Goal: Find specific page/section: Find specific page/section

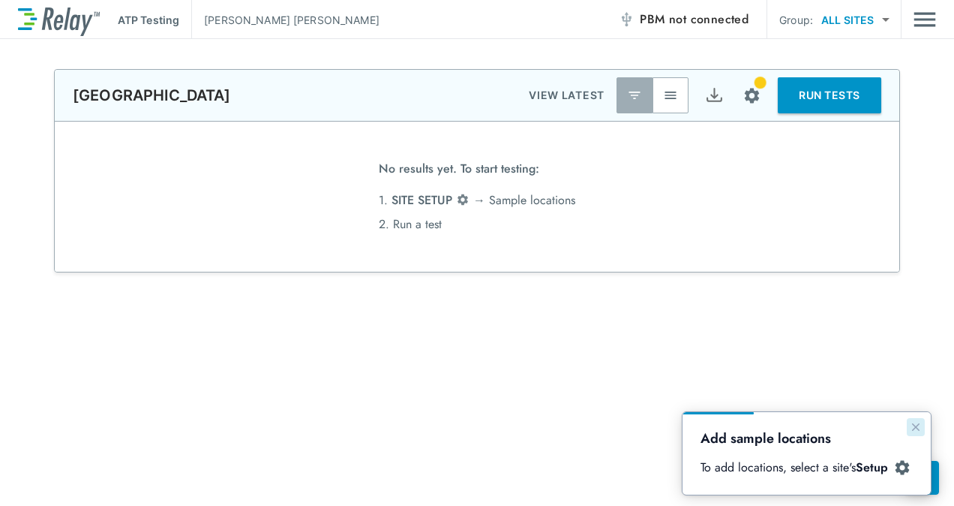
click at [917, 434] on button "Close guide" at bounding box center [916, 427] width 18 height 18
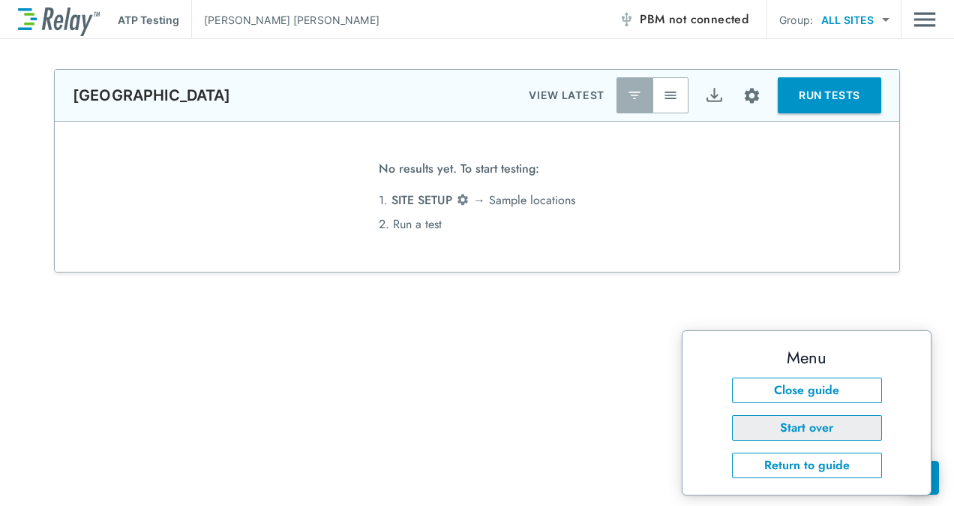
click at [787, 431] on button "Start over" at bounding box center [807, 428] width 150 height 26
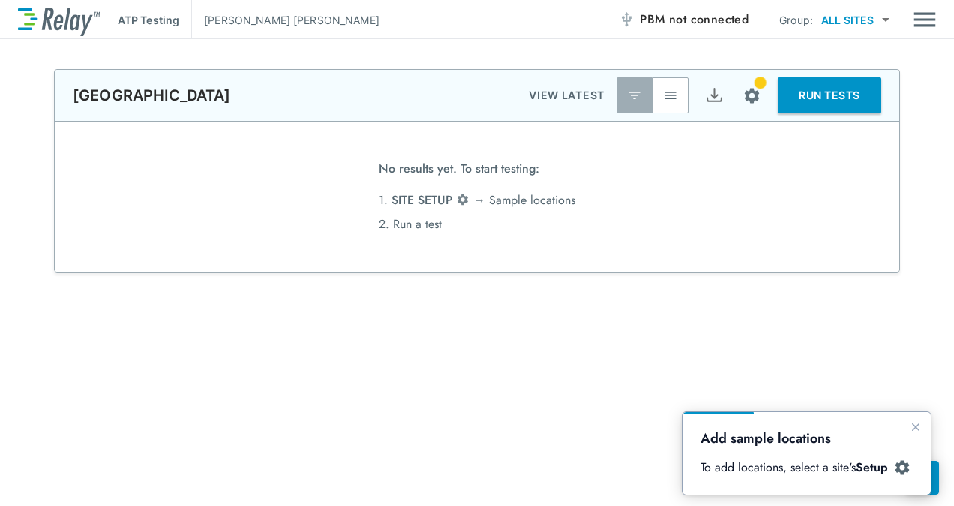
click at [836, 353] on div "**********" at bounding box center [477, 423] width 954 height 709
click at [918, 420] on button "Close guide" at bounding box center [916, 427] width 18 height 18
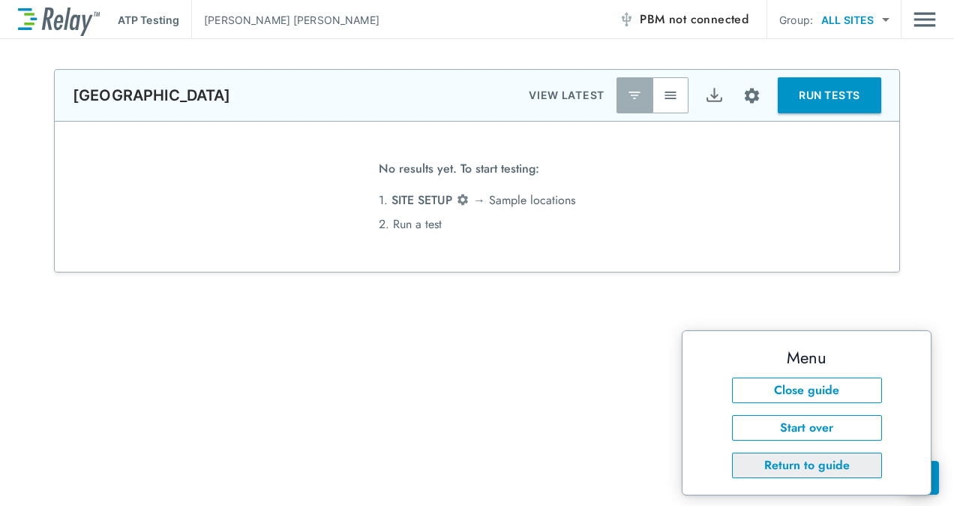
click at [851, 459] on button "Return to guide" at bounding box center [807, 465] width 150 height 26
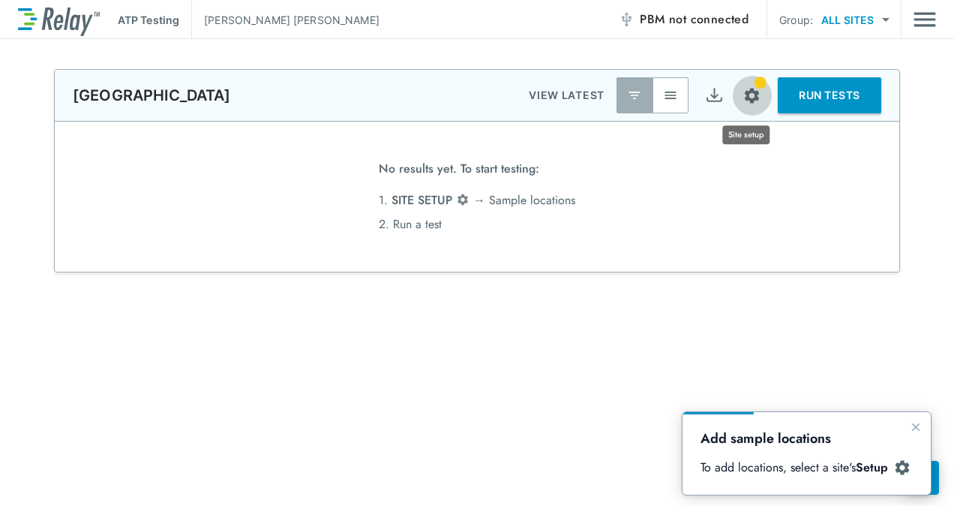
click at [743, 86] on img "Site setup" at bounding box center [752, 95] width 19 height 19
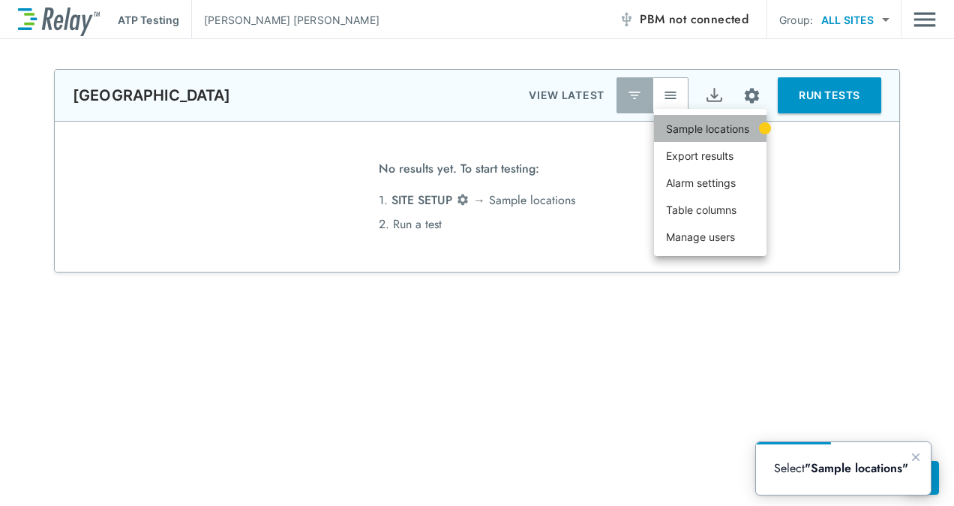
click at [753, 128] on li "Sample locations" at bounding box center [710, 128] width 113 height 27
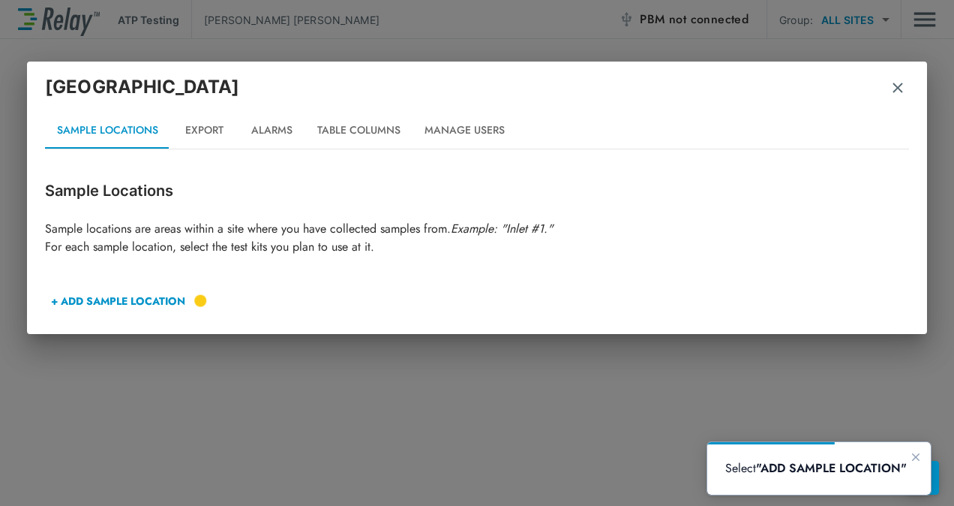
click at [838, 475] on b ""ADD SAMPLE LOCATION"" at bounding box center [831, 467] width 151 height 17
click at [894, 87] on img "button" at bounding box center [897, 87] width 15 height 15
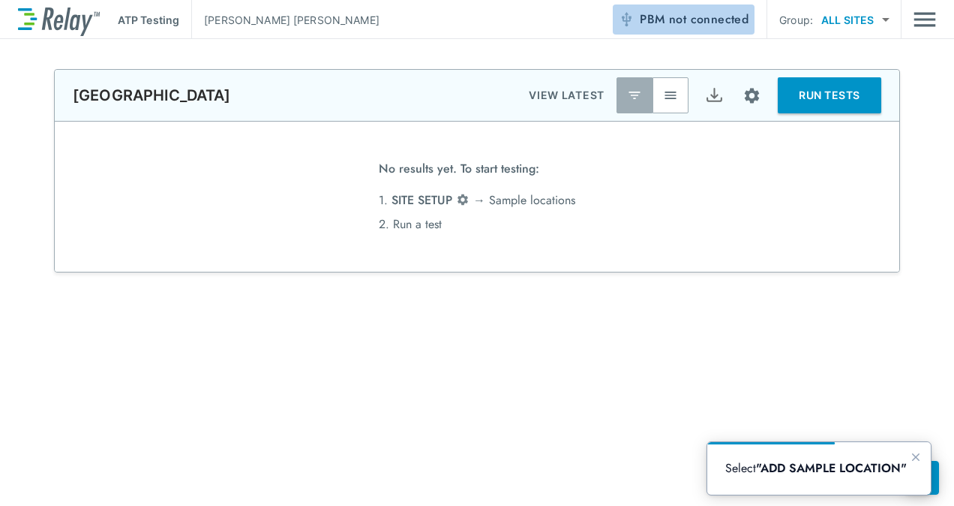
click at [647, 24] on span "PBM not connected" at bounding box center [694, 19] width 109 height 21
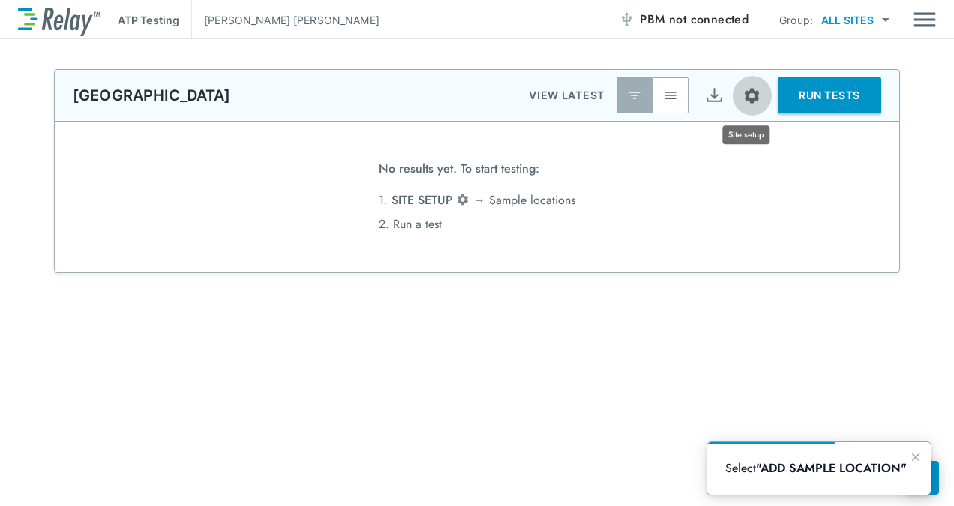
click at [748, 93] on img "Site setup" at bounding box center [752, 95] width 19 height 19
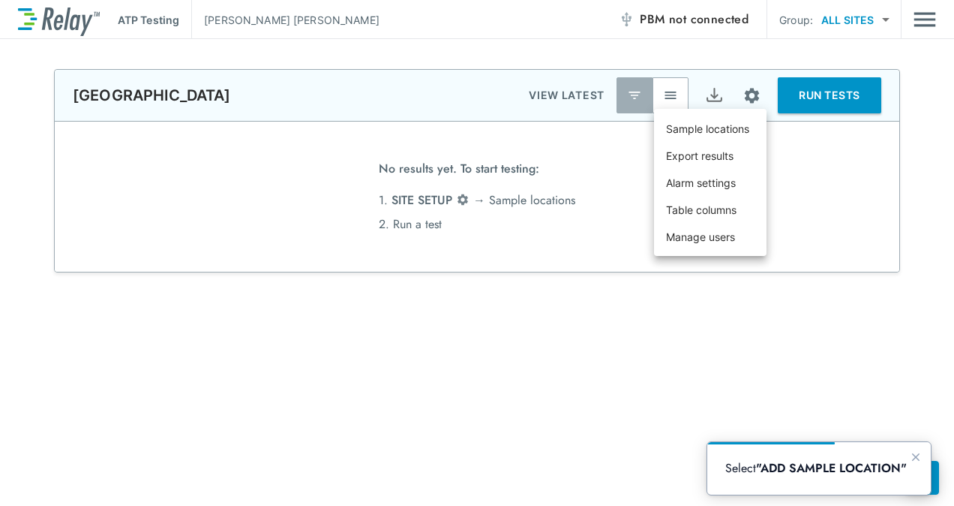
click at [722, 25] on div at bounding box center [477, 253] width 954 height 506
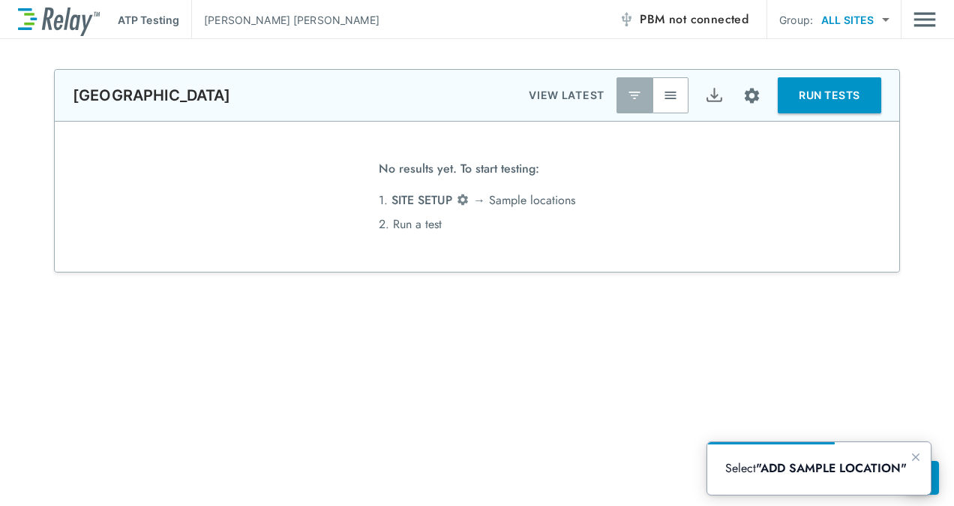
click at [672, 18] on span "not connected" at bounding box center [709, 19] width 80 height 17
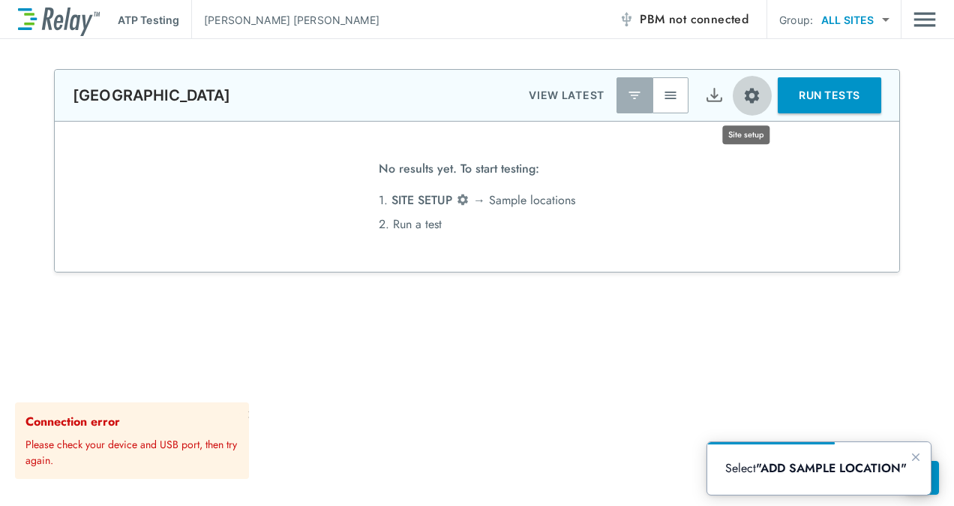
click at [744, 92] on img "Site setup" at bounding box center [752, 95] width 19 height 19
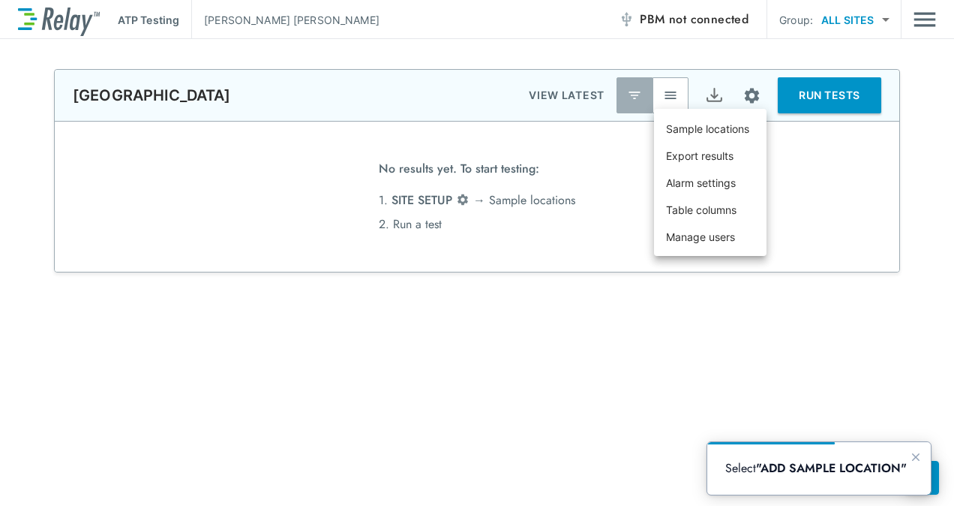
click at [743, 23] on div at bounding box center [477, 253] width 954 height 506
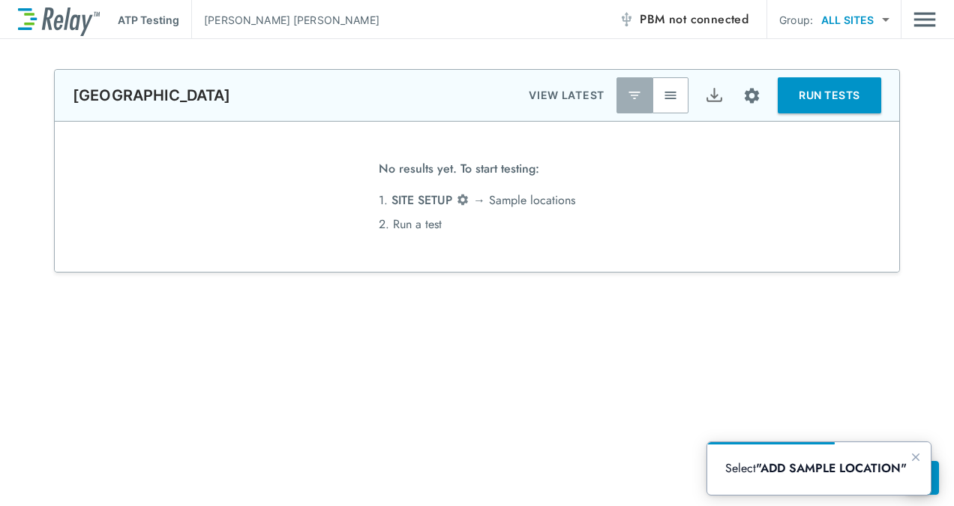
click at [743, 23] on span "not connected" at bounding box center [709, 19] width 80 height 17
click at [746, 27] on span "not connected" at bounding box center [709, 19] width 80 height 17
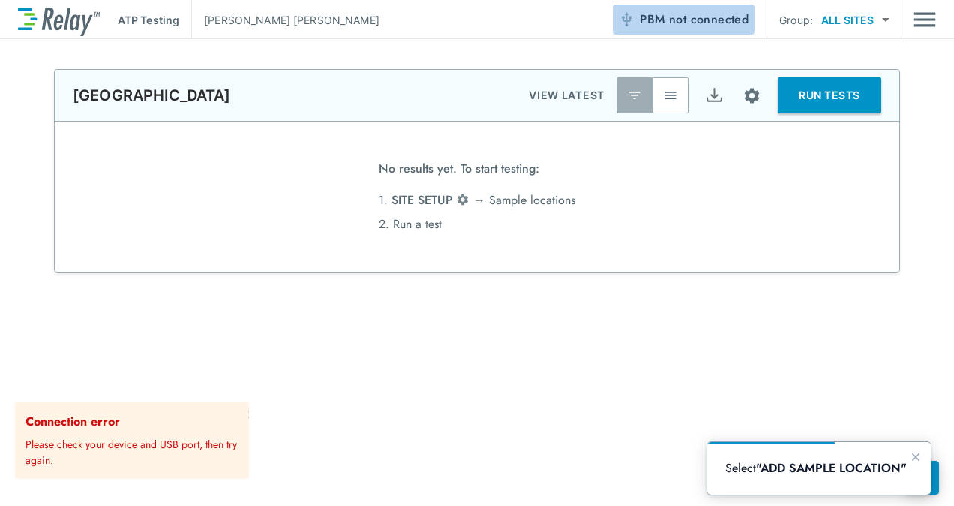
click at [746, 27] on span "not connected" at bounding box center [709, 19] width 80 height 17
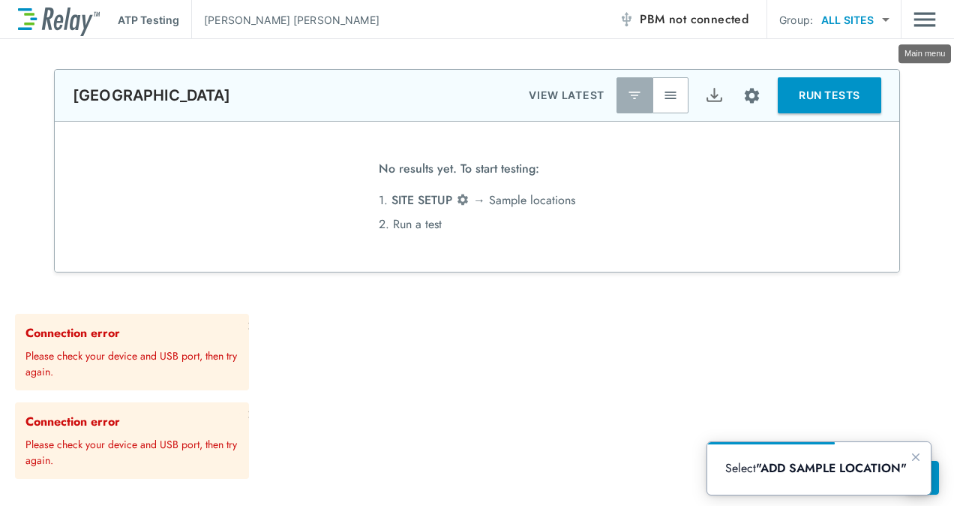
click at [917, 32] on img "Main menu" at bounding box center [925, 19] width 23 height 29
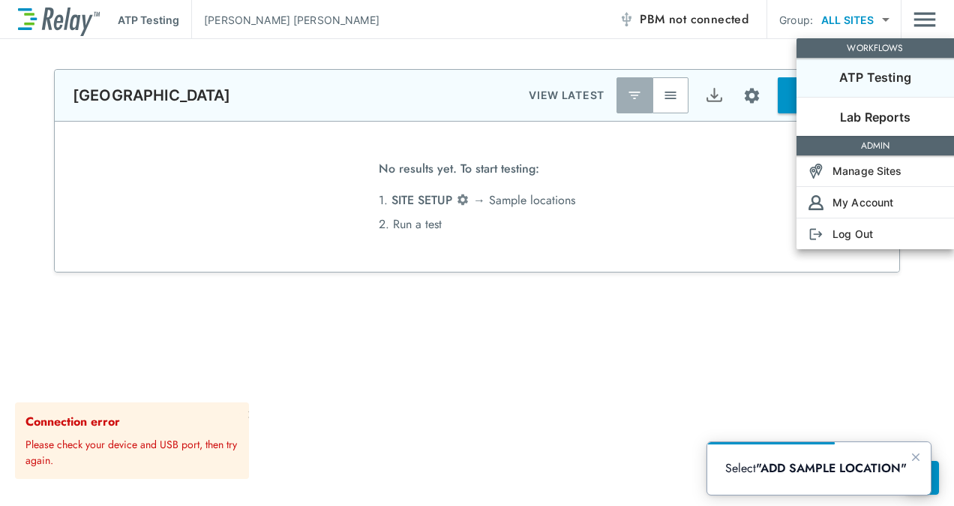
click at [865, 72] on p "ATP Testing" at bounding box center [875, 77] width 72 height 18
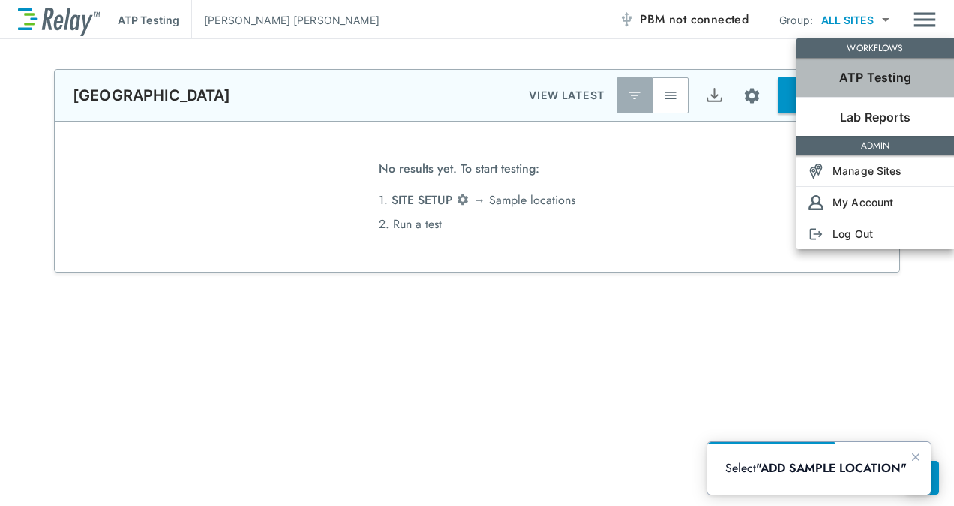
click at [865, 72] on p "ATP Testing" at bounding box center [875, 77] width 72 height 18
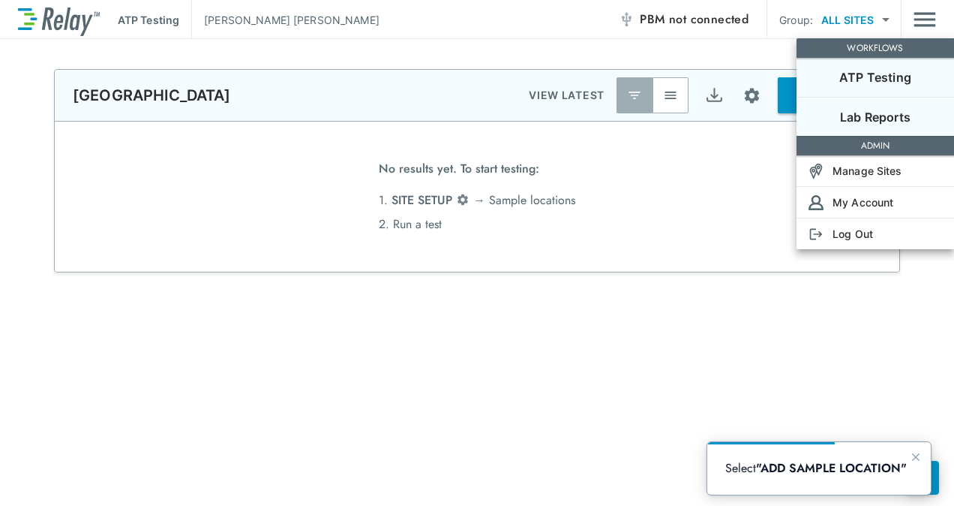
click at [847, 113] on p "Lab Reports" at bounding box center [875, 117] width 71 height 18
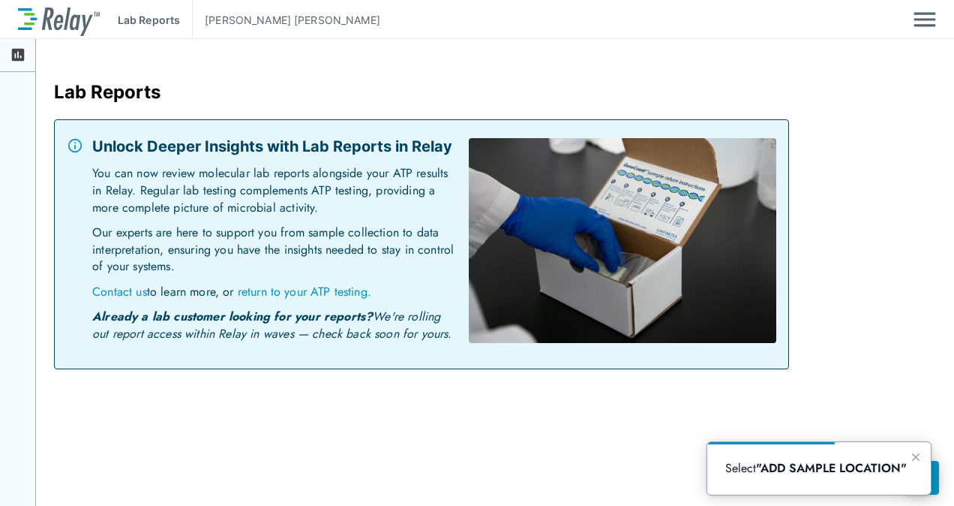
click at [308, 293] on p "return to your ATP testing." at bounding box center [305, 291] width 134 height 17
